Goal: Task Accomplishment & Management: Use online tool/utility

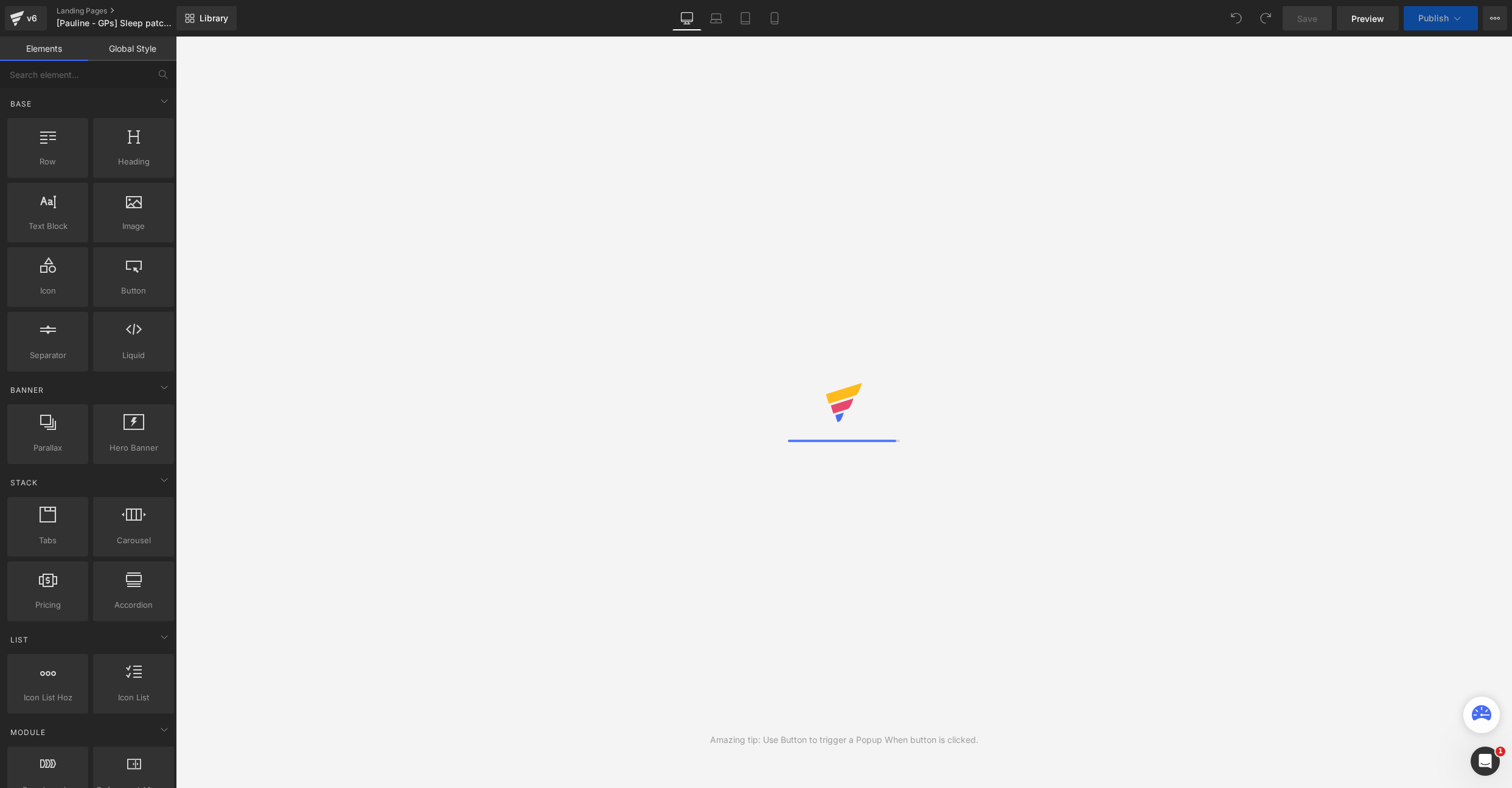
click at [493, 158] on div "→ MUTASD AZ AJÁNLATOT Hogyan Működik? Vásárlói Vélemények 60 Napos Garanciánk G…" at bounding box center [176, 253] width 1336 height 422
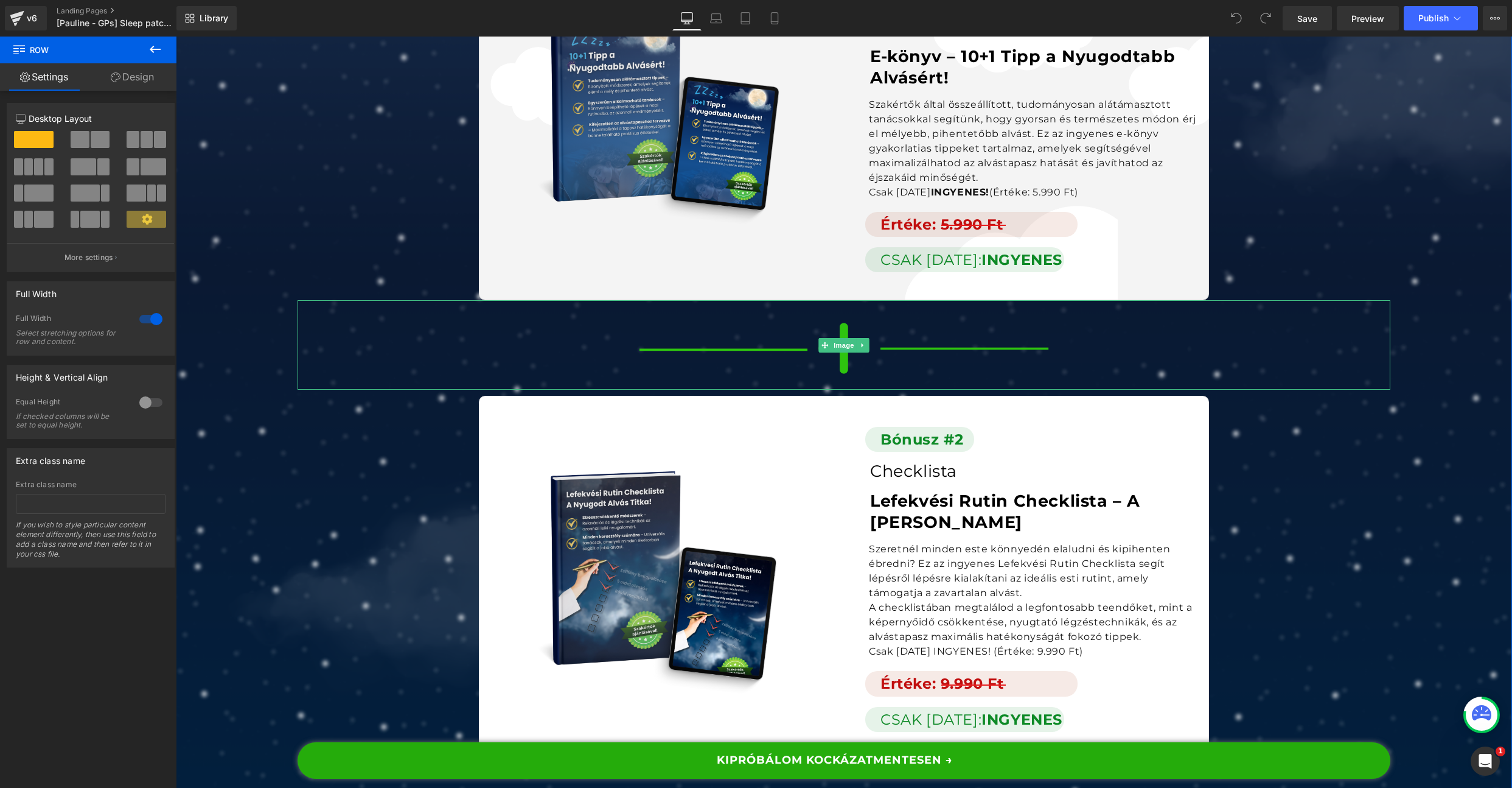
scroll to position [7792, 0]
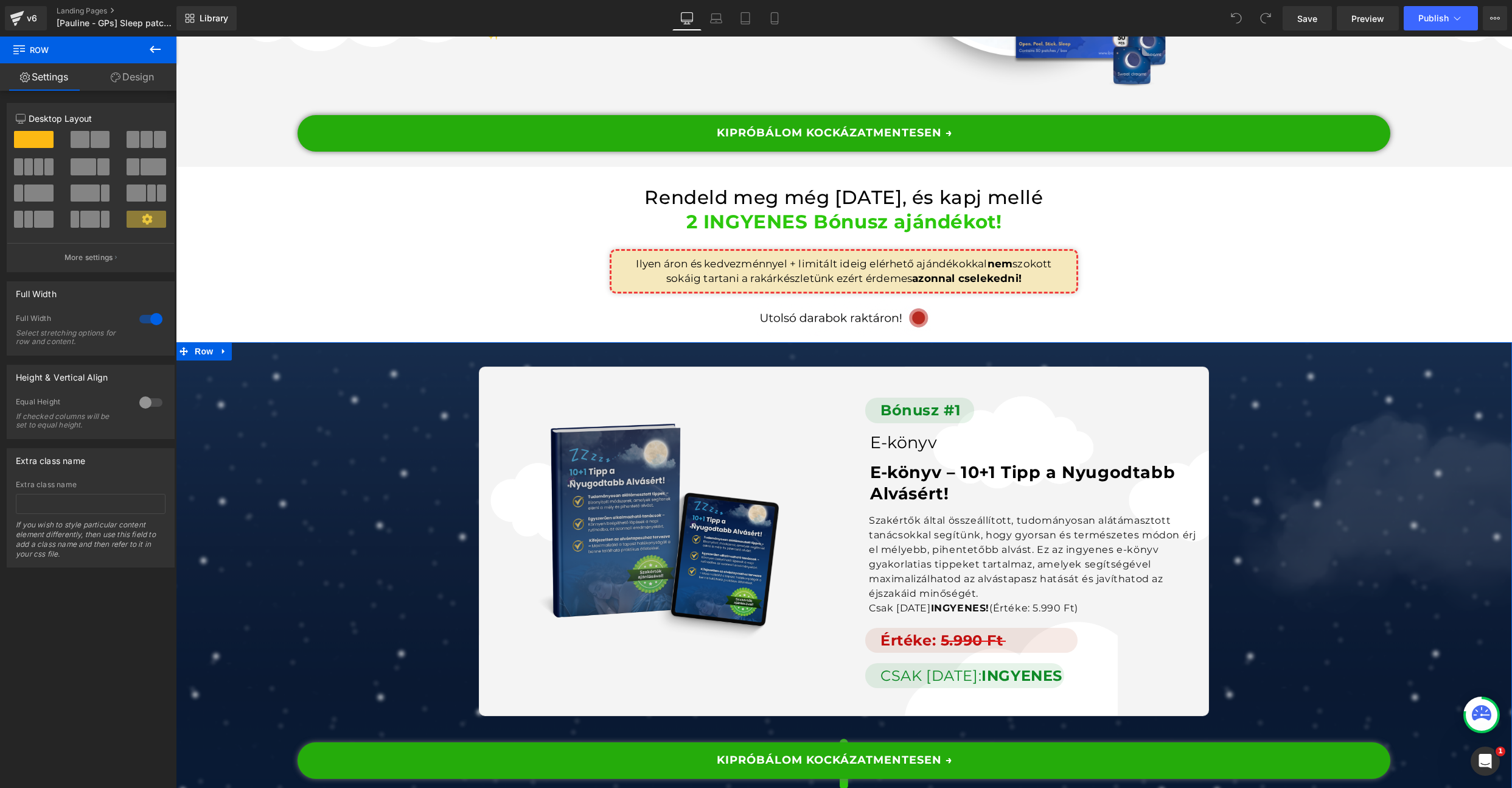
click at [640, 398] on img at bounding box center [661, 524] width 277 height 277
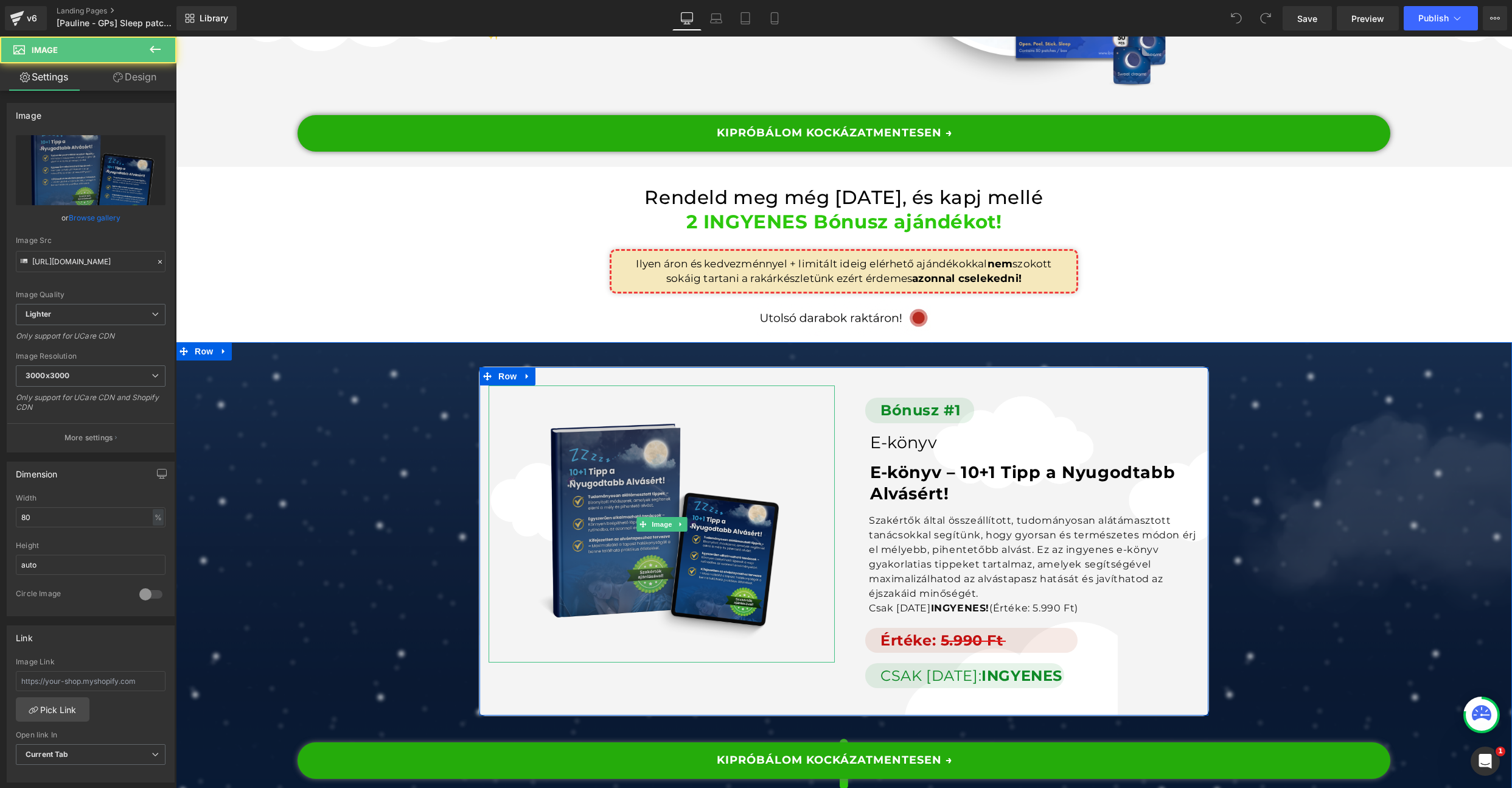
click at [665, 451] on img at bounding box center [661, 524] width 277 height 277
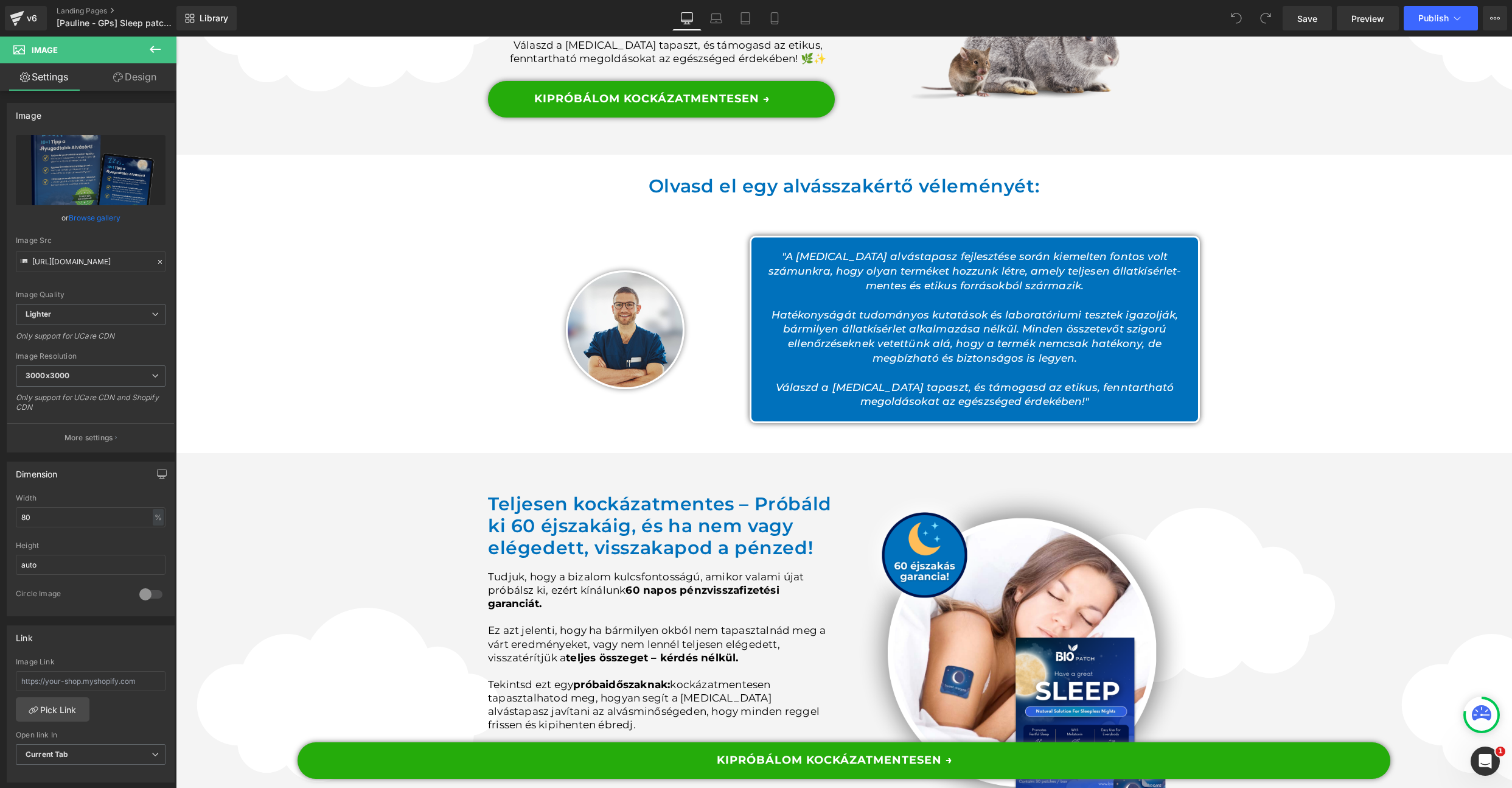
scroll to position [6915, 0]
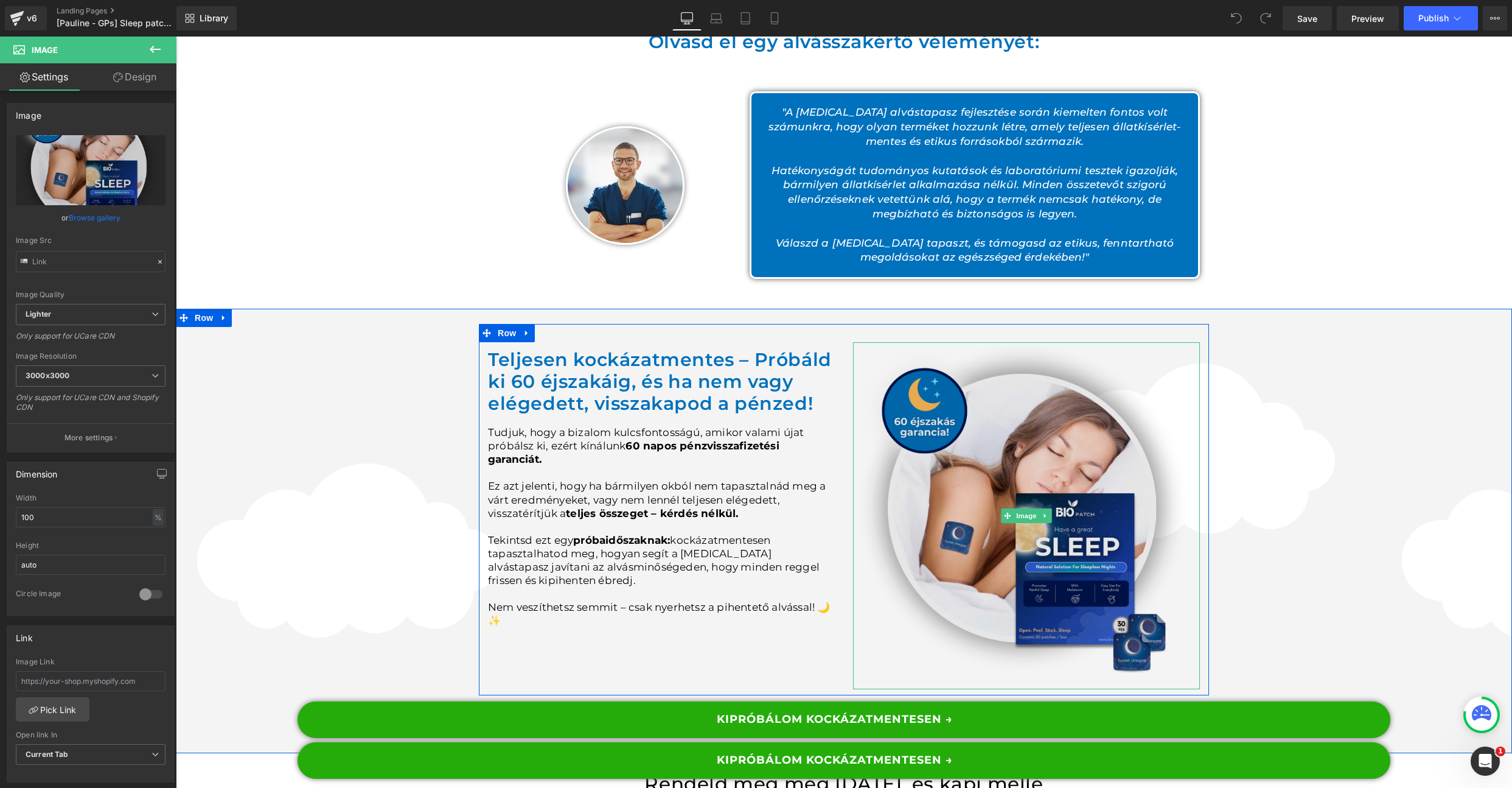
scroll to position [7259, 0]
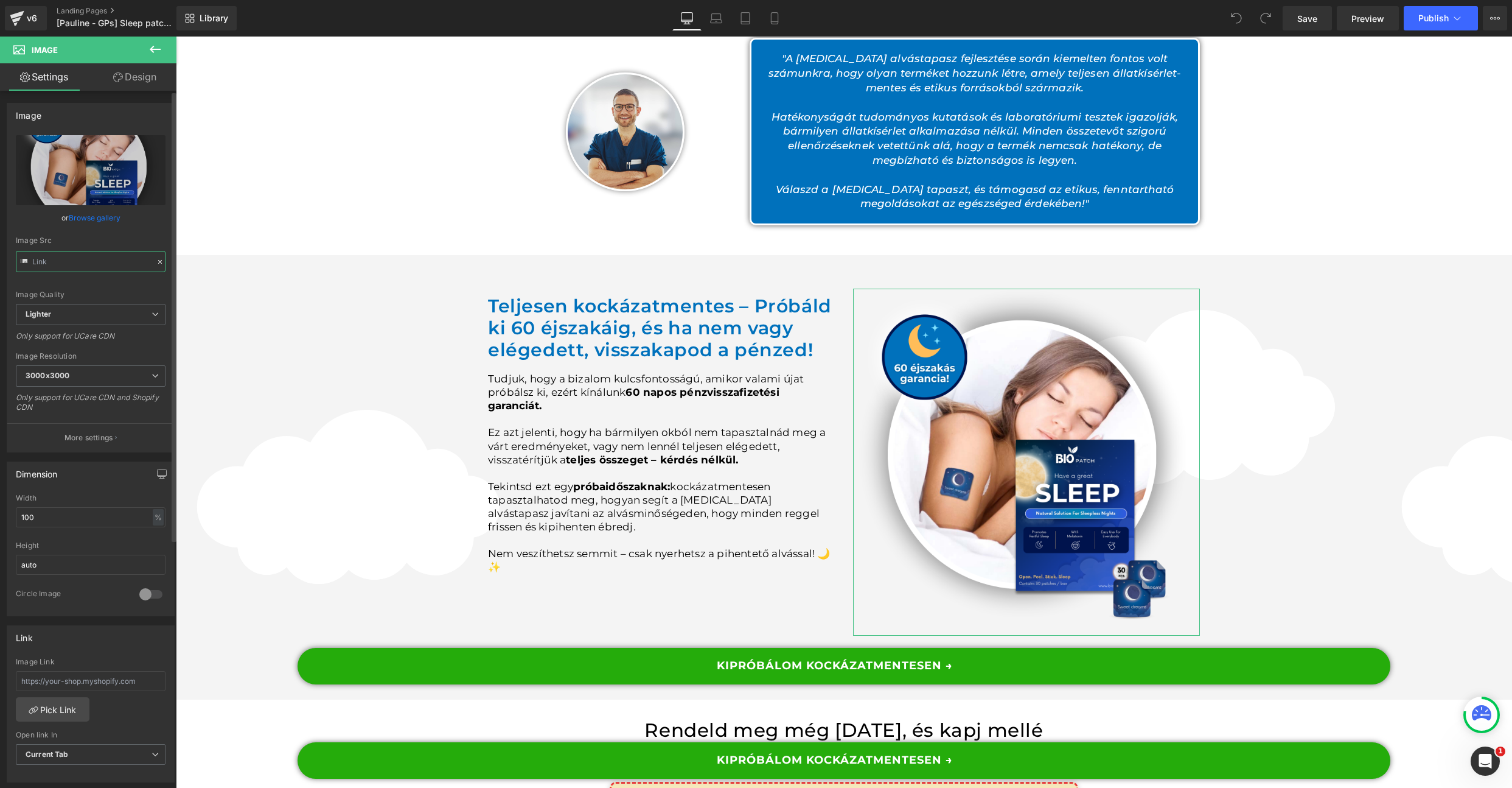
click at [101, 265] on input "text" at bounding box center [90, 261] width 150 height 21
paste input "[DOMAIN_NAME][URL]"
click at [106, 250] on div "Image Src [URL][DOMAIN_NAME]" at bounding box center [90, 254] width 150 height 36
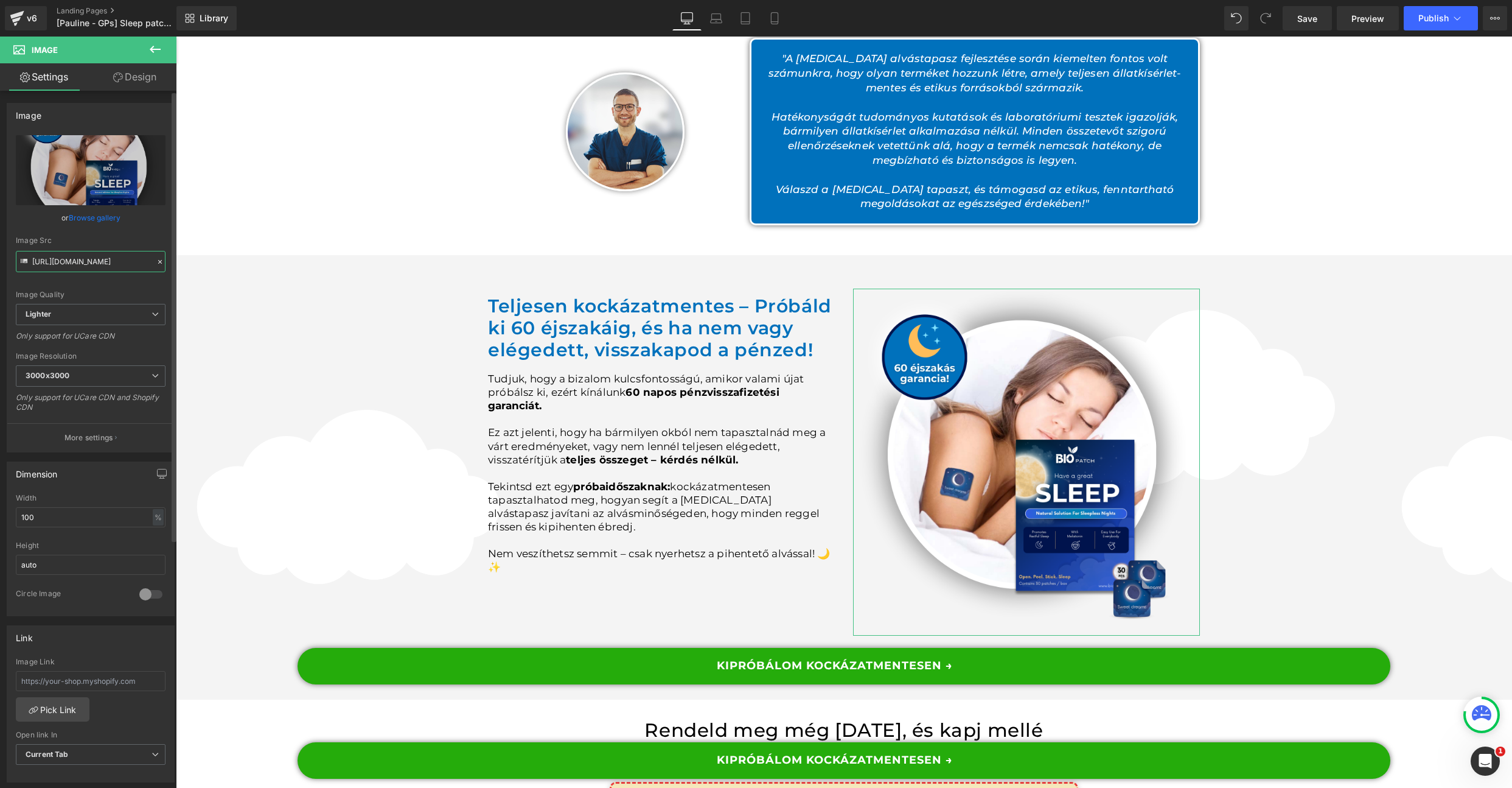
click at [98, 259] on input "[URL][DOMAIN_NAME]" at bounding box center [90, 261] width 150 height 21
paste input "[DOMAIN_NAME][URL]"
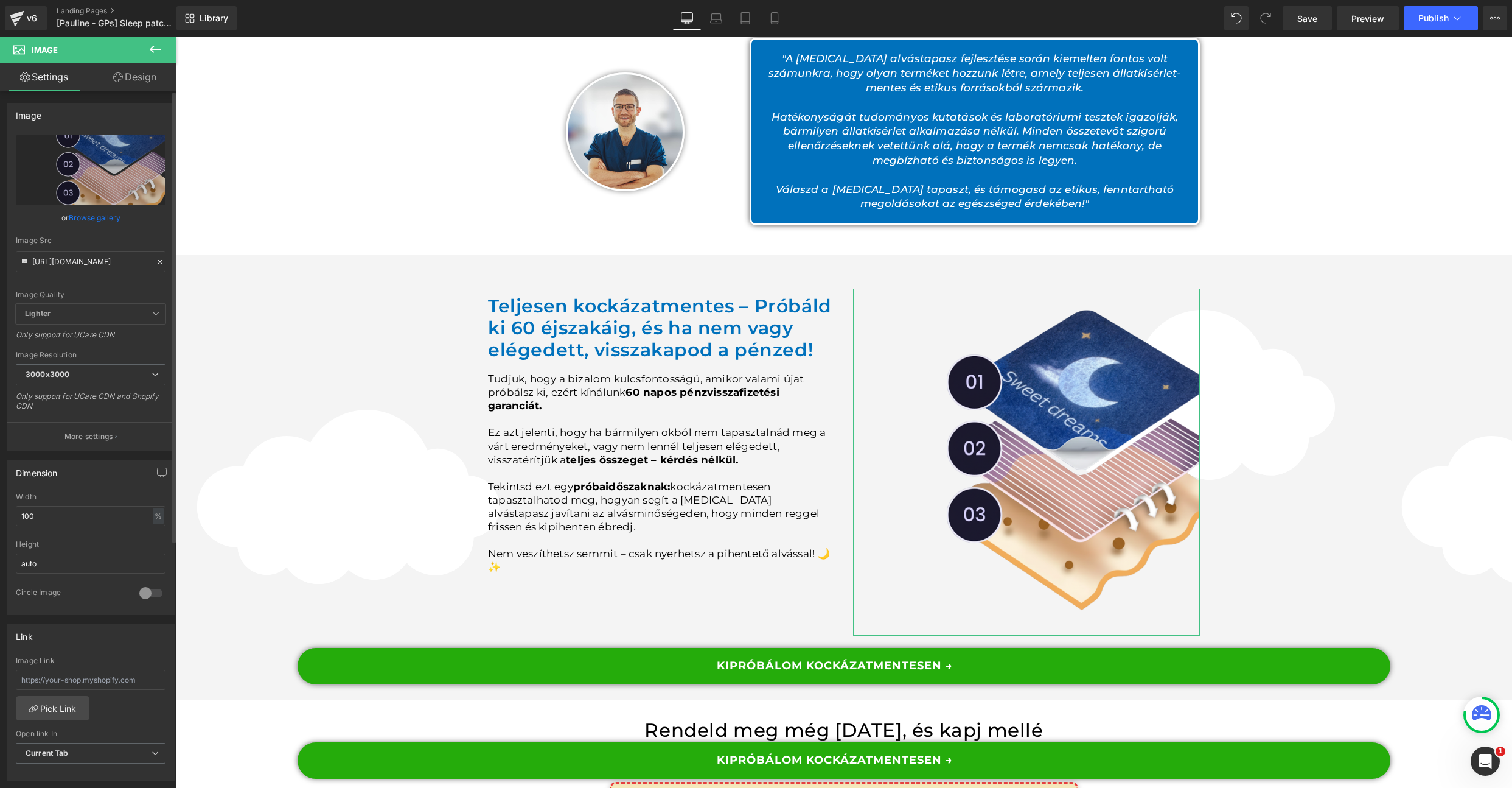
click at [123, 107] on div "Image" at bounding box center [91, 115] width 167 height 23
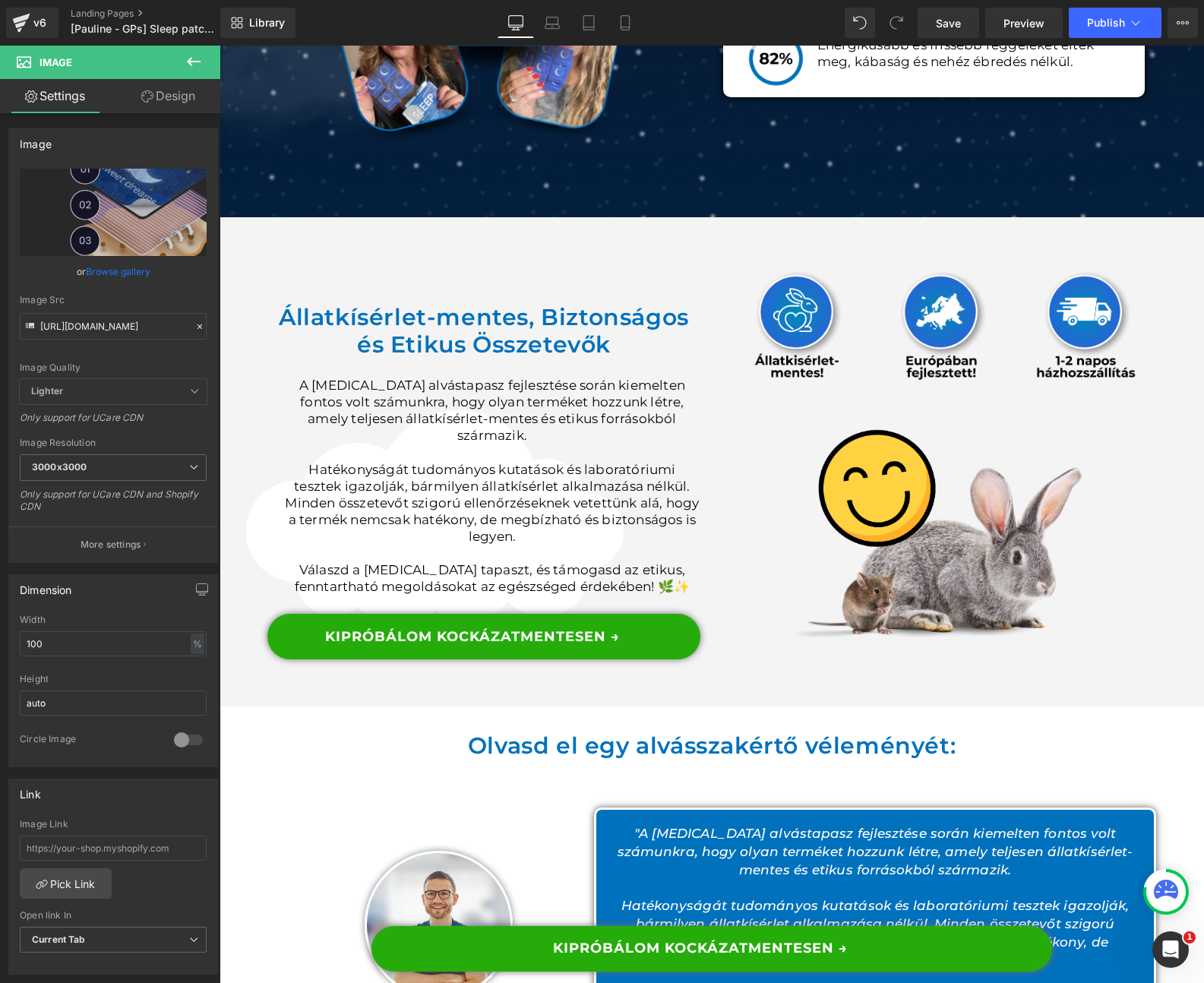
scroll to position [7551, 0]
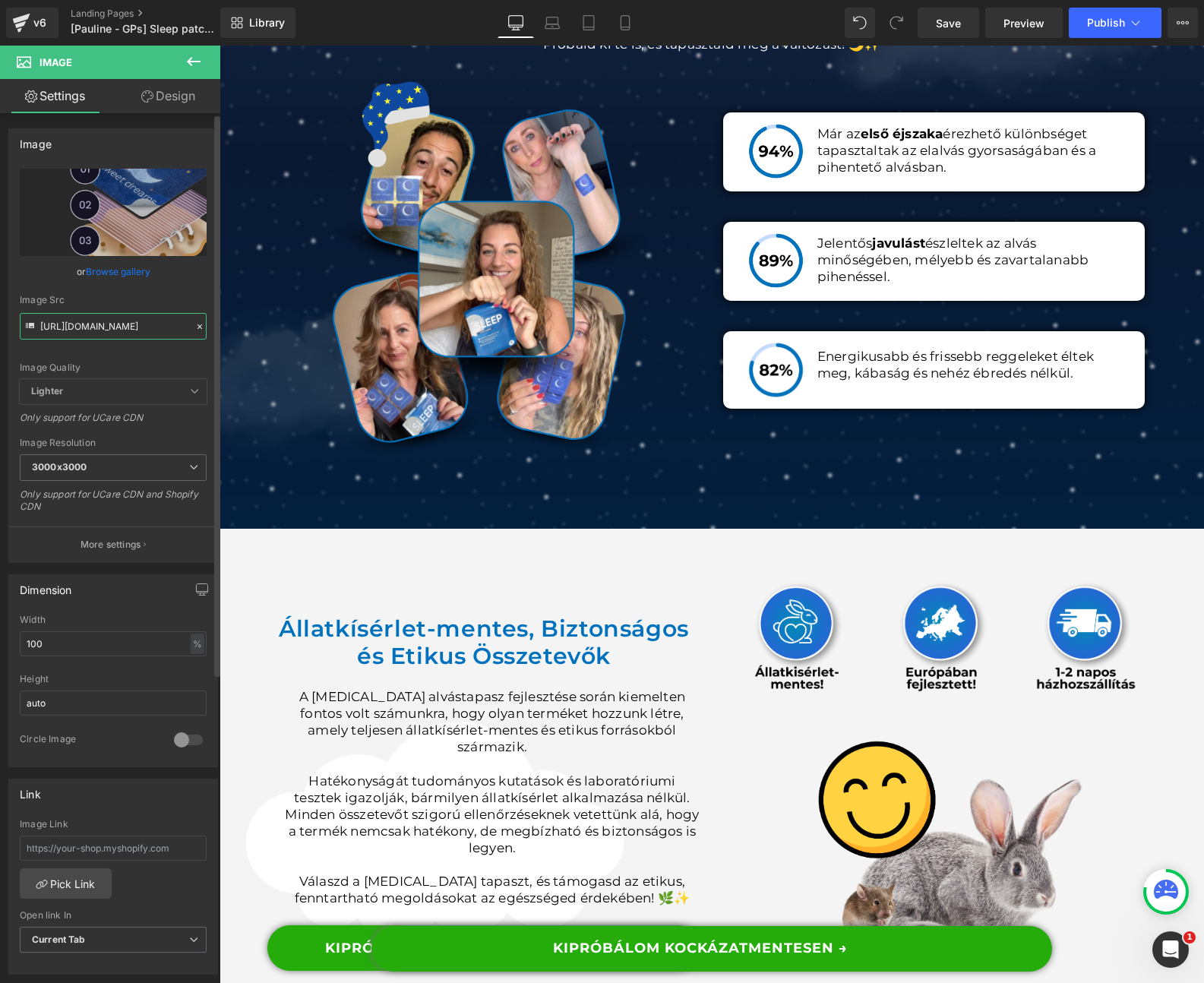
click at [67, 323] on input "[URL][DOMAIN_NAME]" at bounding box center [113, 326] width 187 height 26
paste input "[URL][DOMAIN_NAME]"
type input "[URL][DOMAIN_NAME]"
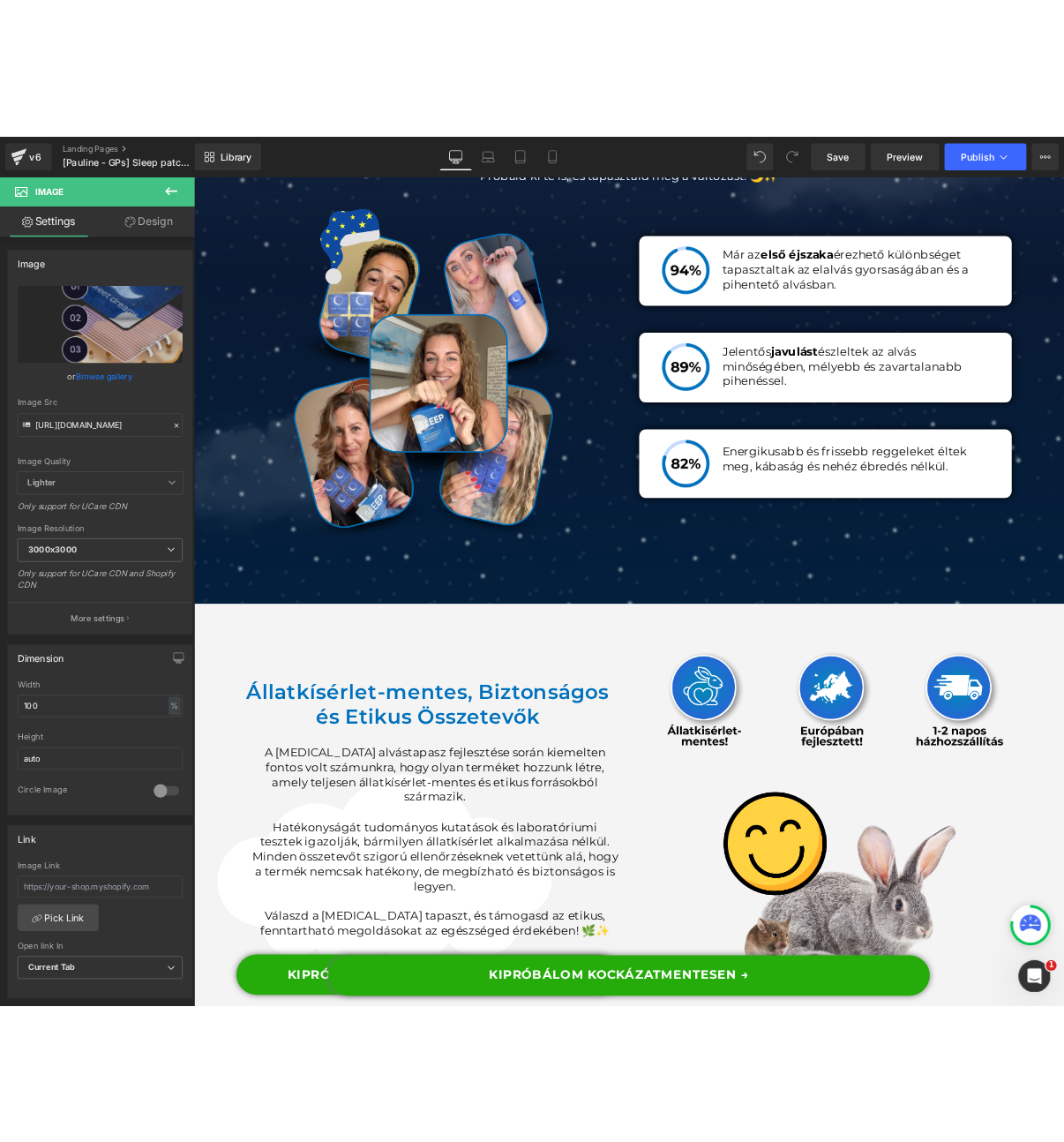
scroll to position [0, 0]
